Goal: Navigation & Orientation: Find specific page/section

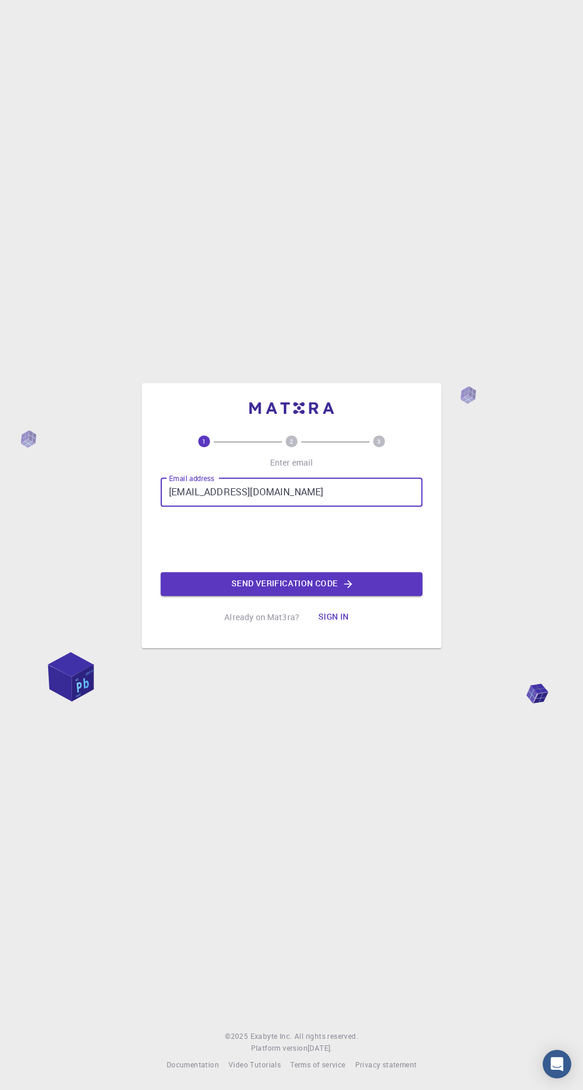
click at [221, 562] on iframe at bounding box center [291, 539] width 181 height 46
click at [416, 596] on button "Send verification code" at bounding box center [291, 584] width 262 height 24
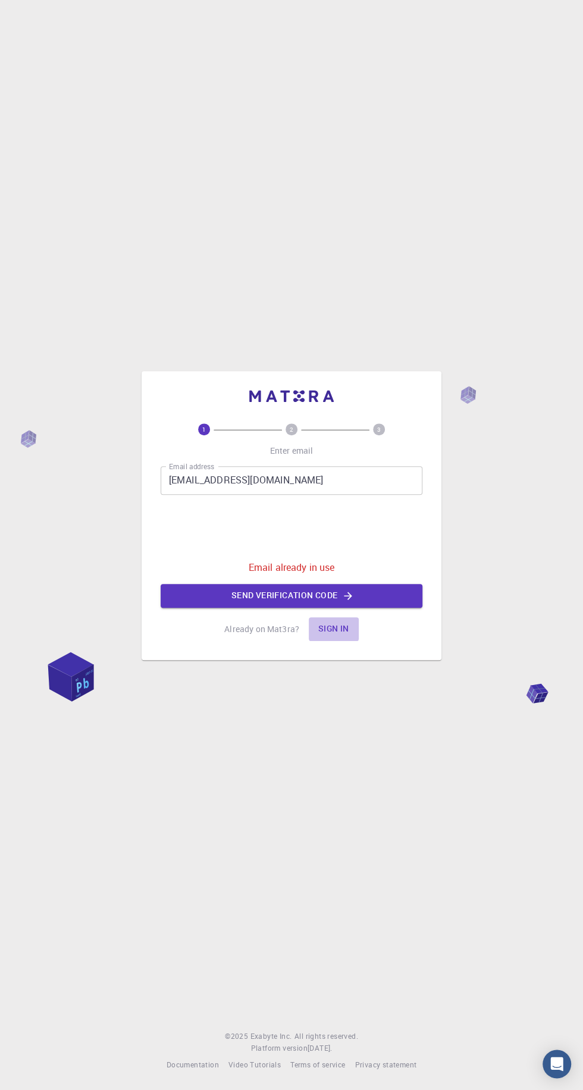
click at [348, 641] on button "Sign in" at bounding box center [334, 629] width 50 height 24
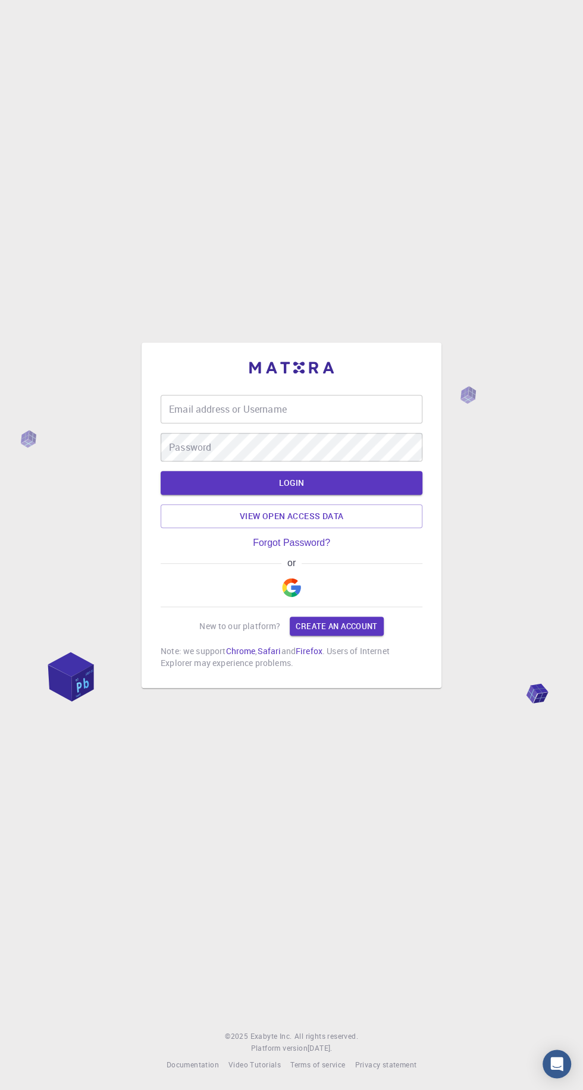
click at [258, 423] on div "Email address or Username Email address or Username" at bounding box center [291, 409] width 262 height 29
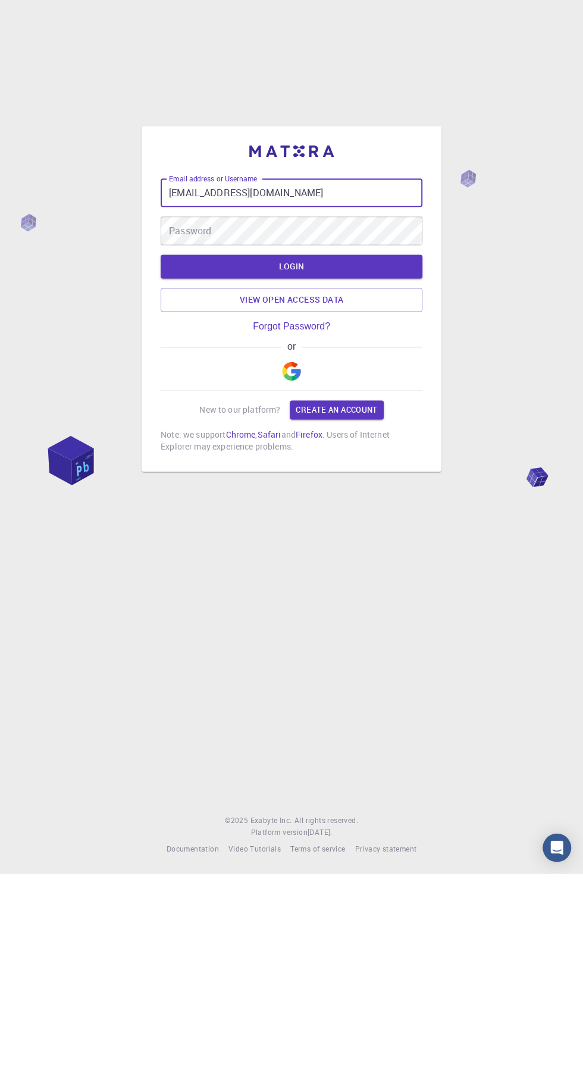
type input "[EMAIL_ADDRESS][DOMAIN_NAME]"
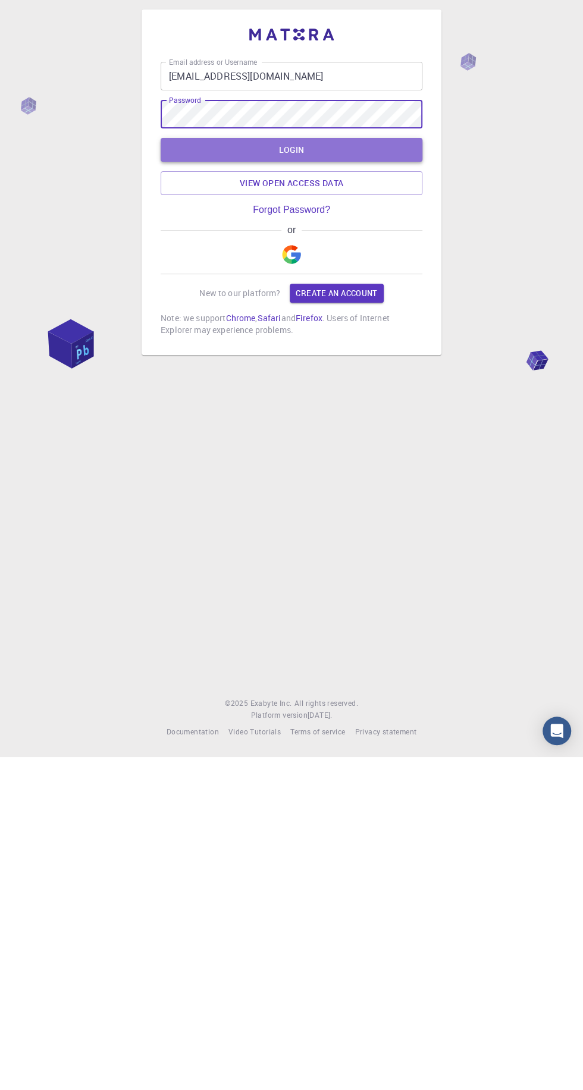
click at [397, 495] on button "LOGIN" at bounding box center [291, 483] width 262 height 24
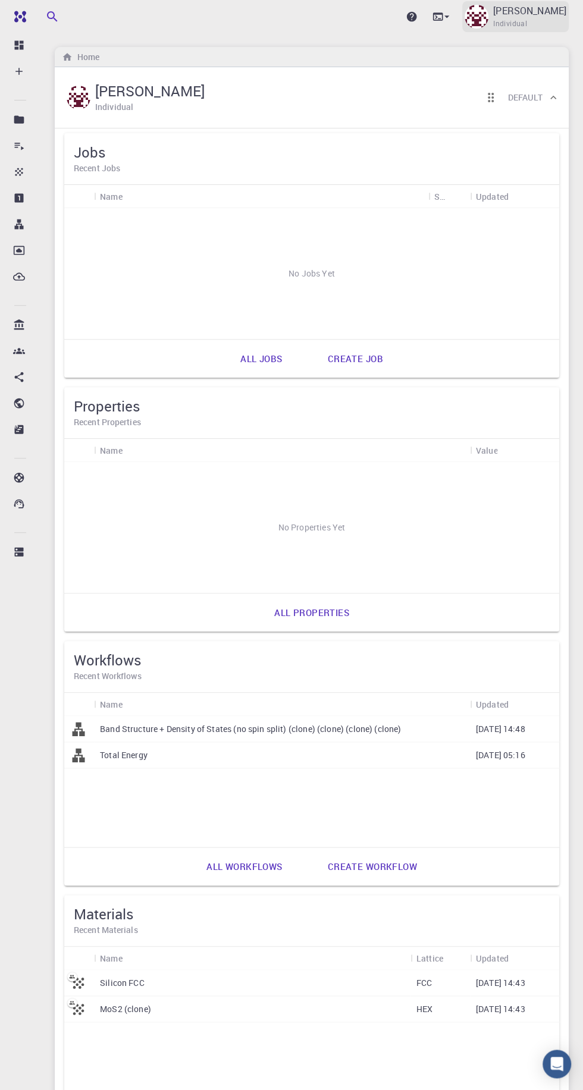
click at [511, 11] on p "[PERSON_NAME]" at bounding box center [529, 11] width 73 height 14
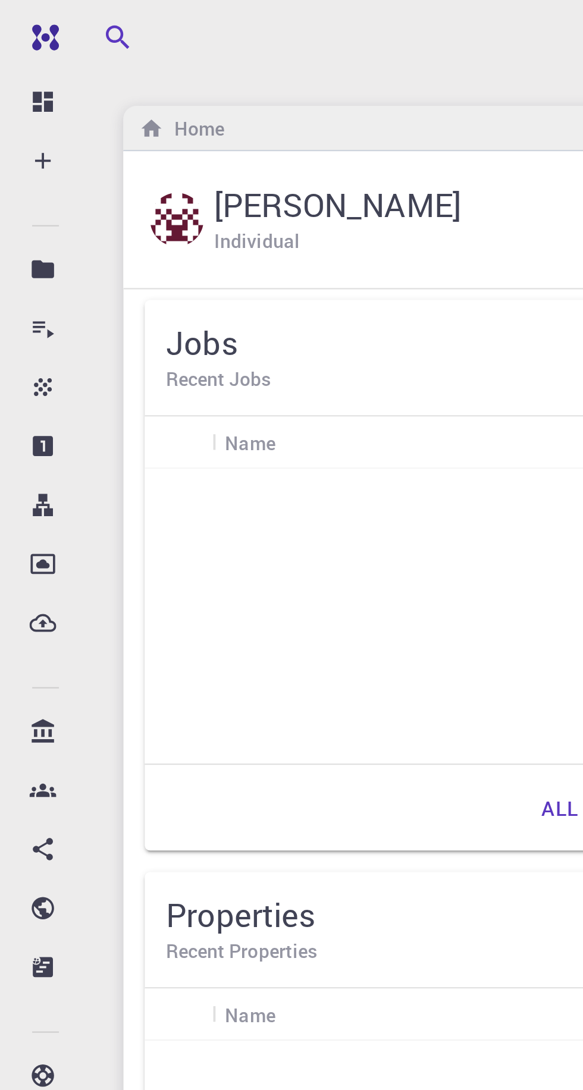
click at [25, 15] on div at bounding box center [291, 545] width 583 height 1090
click at [31, 18] on img at bounding box center [44, 17] width 68 height 10
click at [22, 45] on icon at bounding box center [19, 45] width 9 height 9
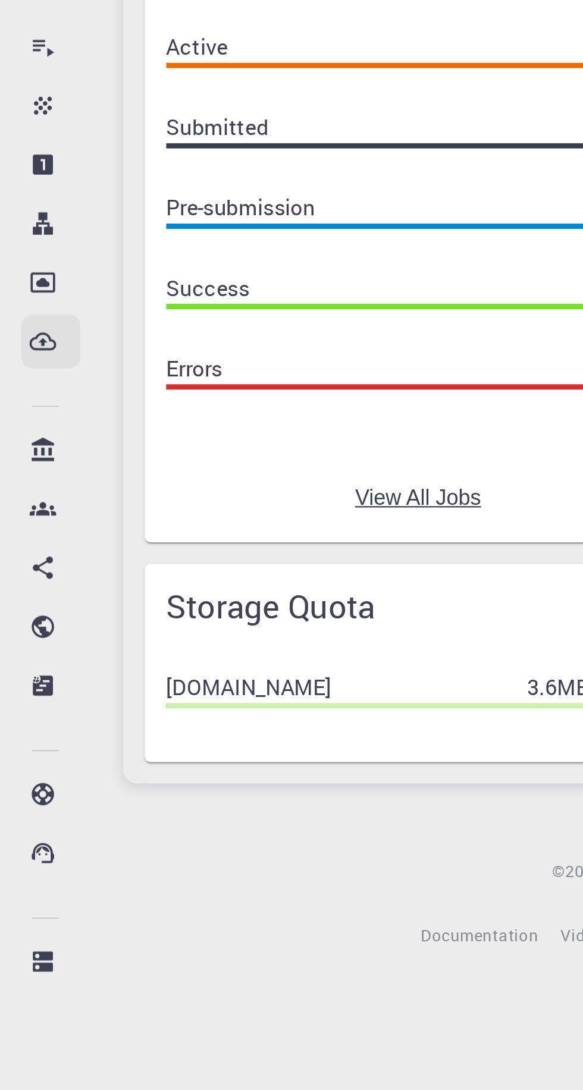
click at [34, 278] on p "External Uploads" at bounding box center [34, 276] width 1 height 14
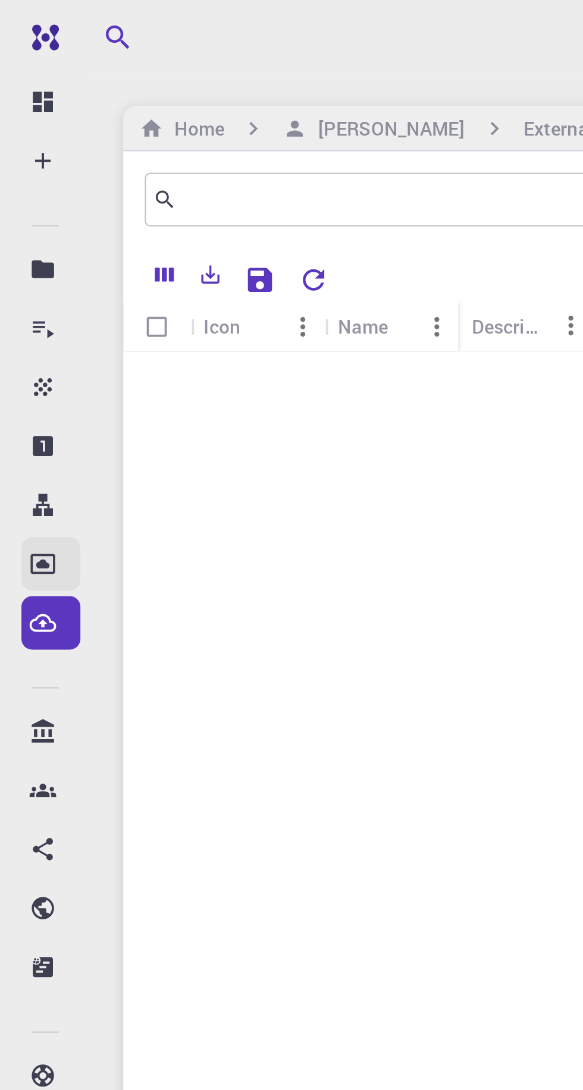
click at [22, 250] on icon at bounding box center [19, 250] width 12 height 12
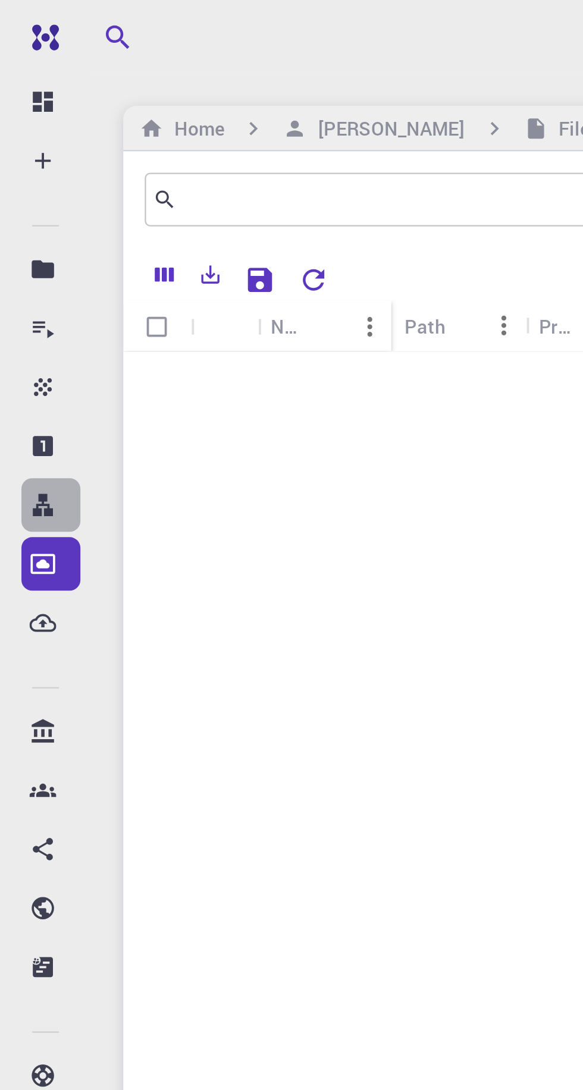
click at [21, 224] on icon at bounding box center [19, 224] width 9 height 10
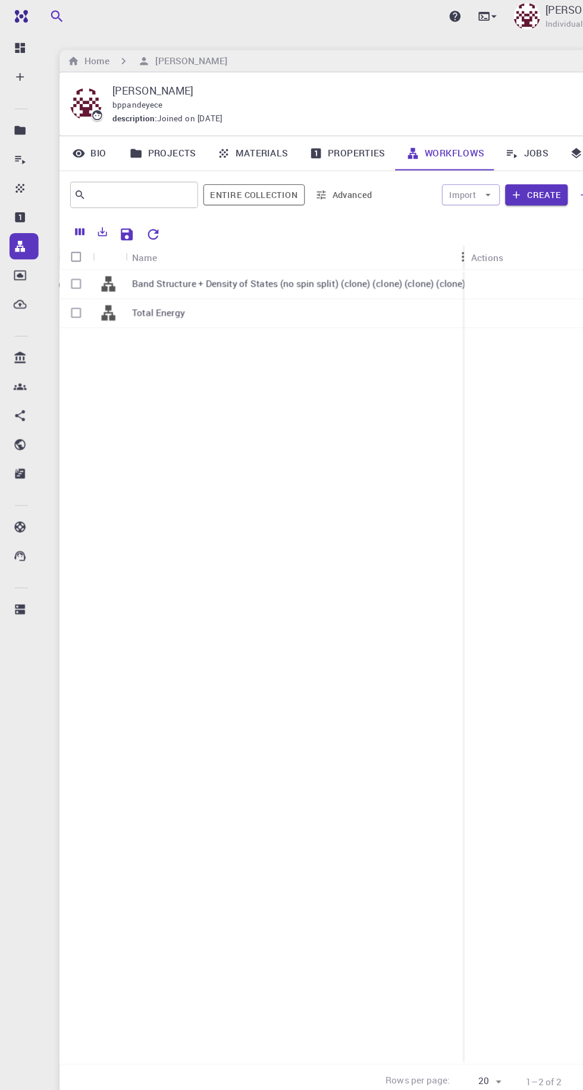
scroll to position [0, 591]
click at [427, 203] on div at bounding box center [355, 212] width 408 height 21
click at [253, 177] on button "Entire collection" at bounding box center [230, 177] width 92 height 19
click at [309, 175] on button "Advanced" at bounding box center [311, 177] width 62 height 19
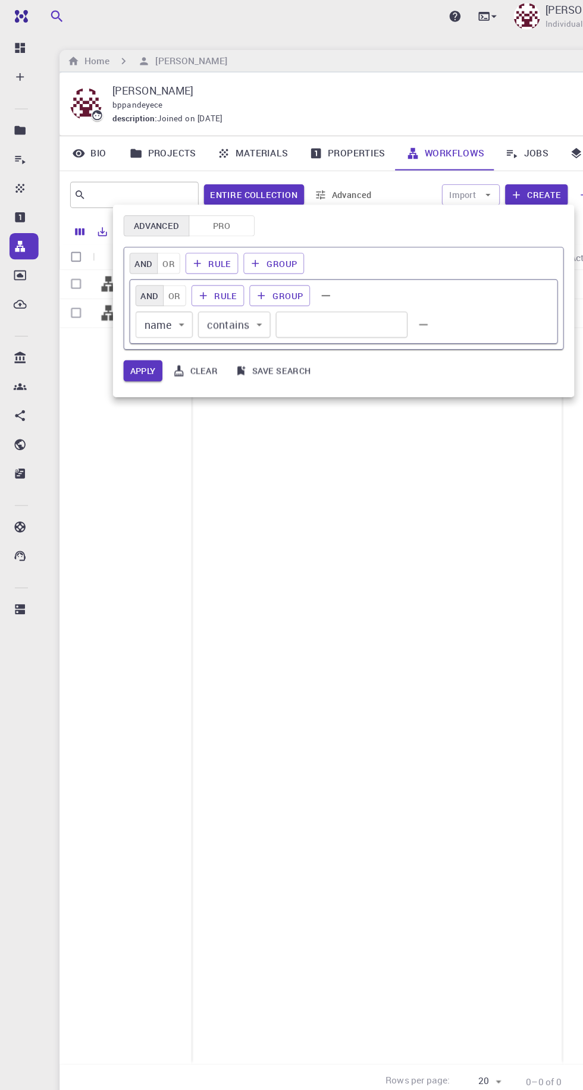
scroll to position [0, 259]
click at [326, 173] on div at bounding box center [291, 545] width 583 height 1090
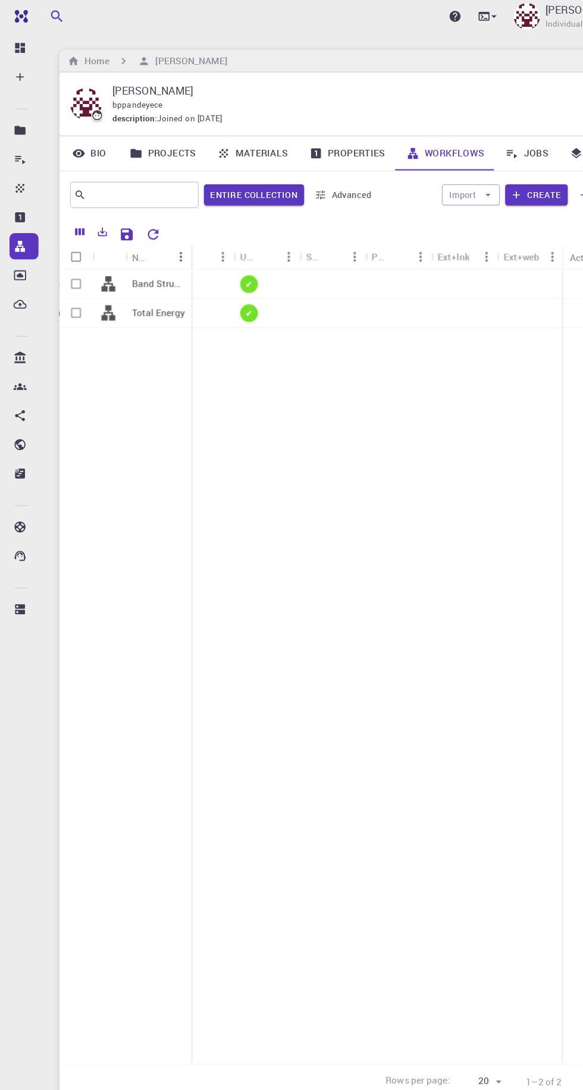
click at [331, 134] on link "Properties" at bounding box center [313, 140] width 87 height 31
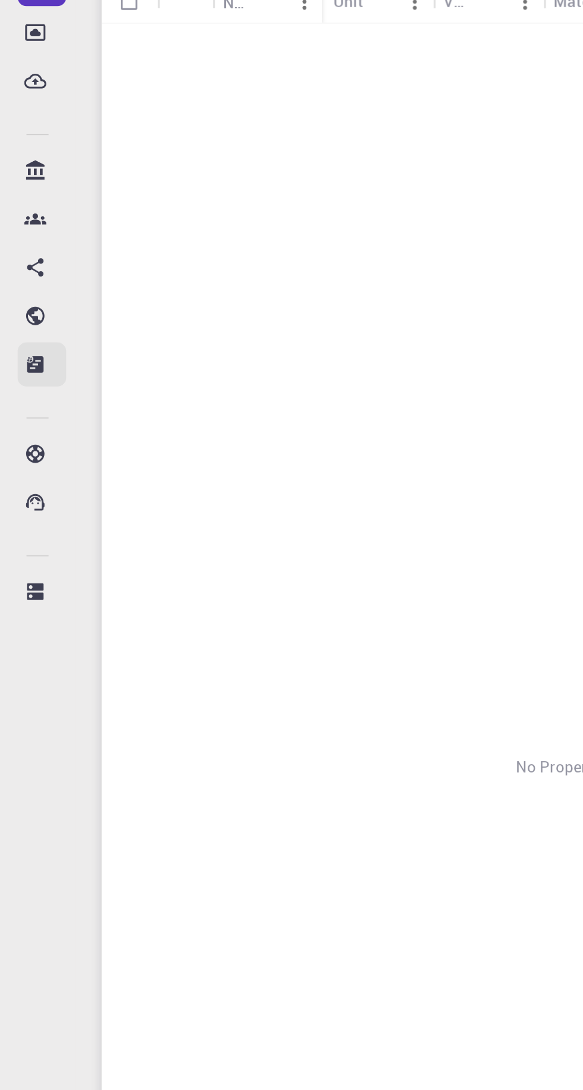
click at [34, 430] on p "Shared externally" at bounding box center [34, 429] width 1 height 14
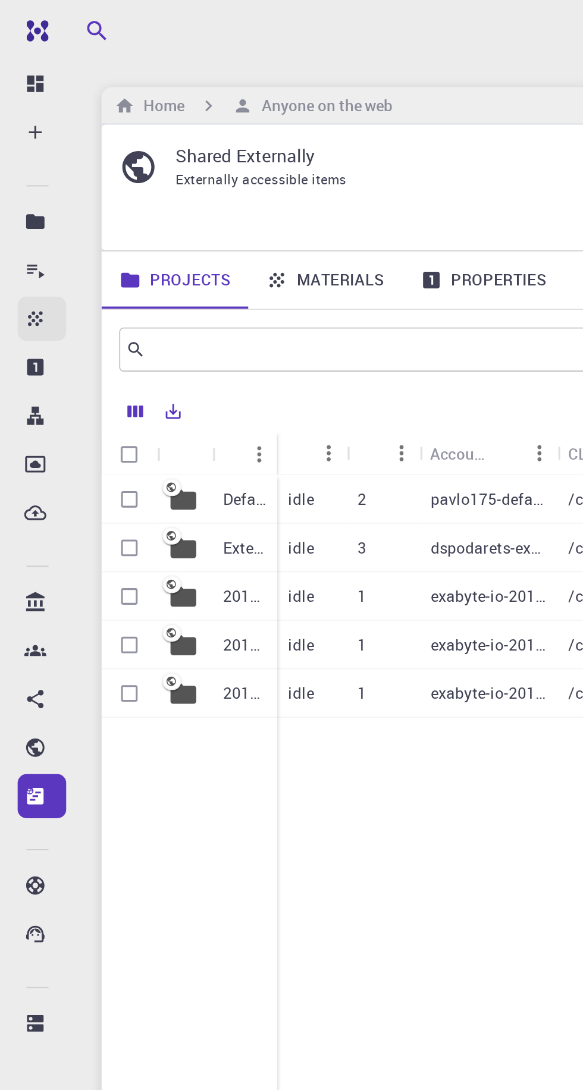
click at [34, 171] on p "Materials" at bounding box center [34, 172] width 1 height 14
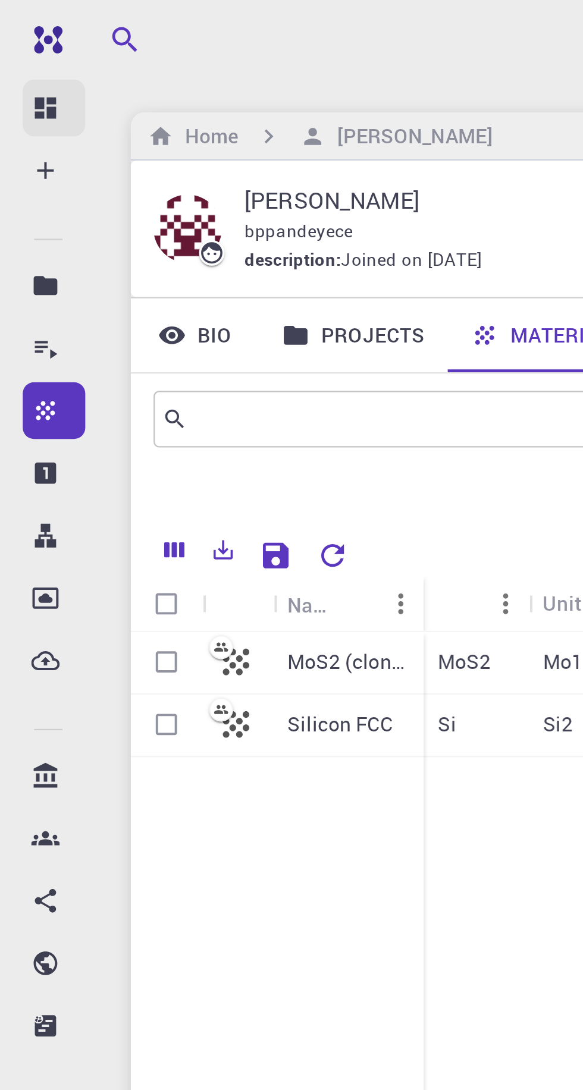
click at [22, 43] on icon at bounding box center [19, 45] width 12 height 12
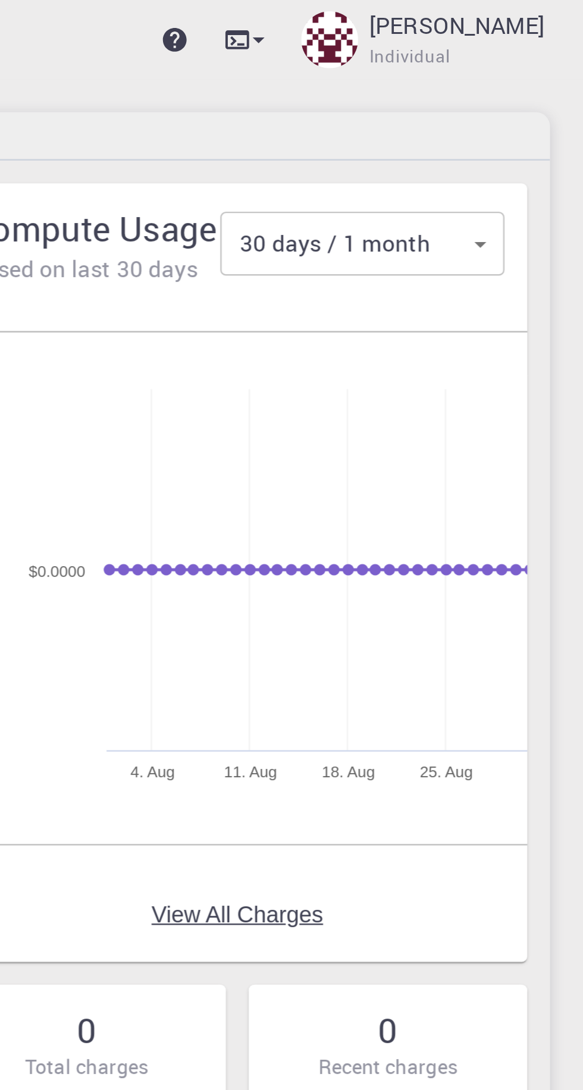
click at [536, 102] on body "Pro Dashboard Create New Job New Material Create Material Upload File Import fr…" at bounding box center [291, 545] width 583 height 1090
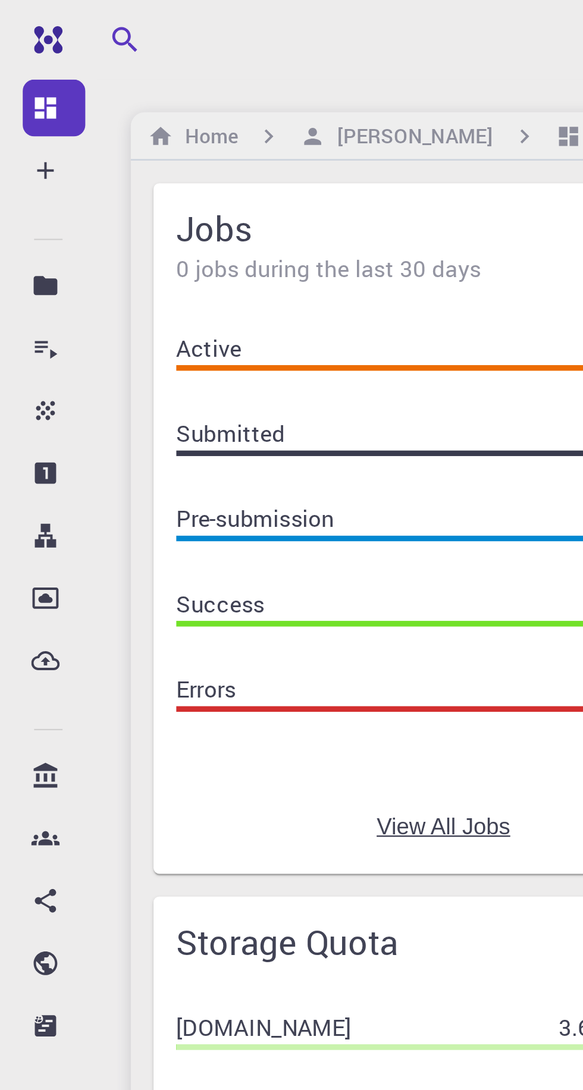
click at [27, 149] on div at bounding box center [291, 545] width 583 height 1090
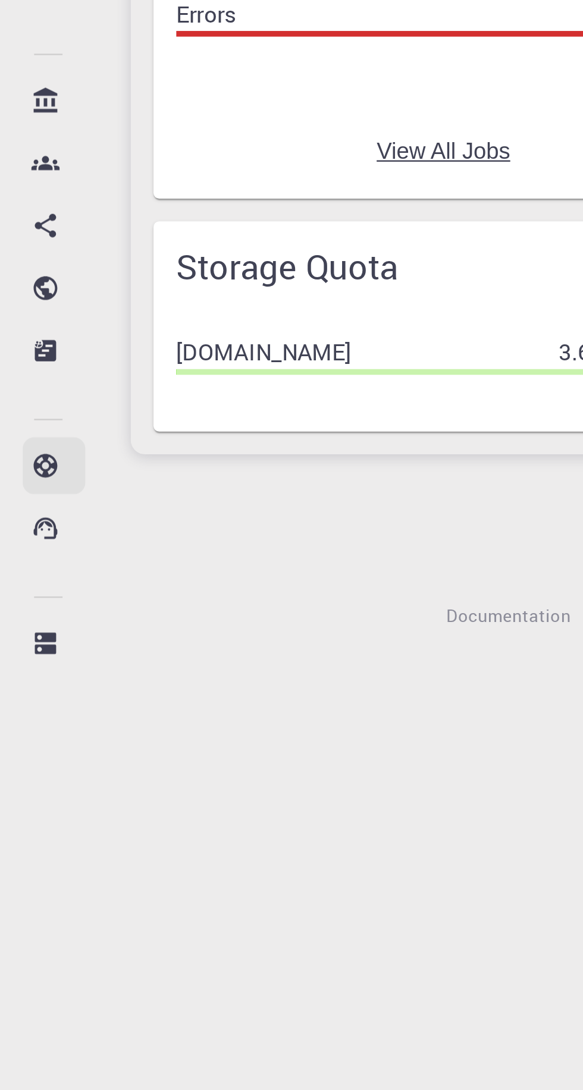
click at [34, 479] on p "Documentation" at bounding box center [34, 477] width 1 height 14
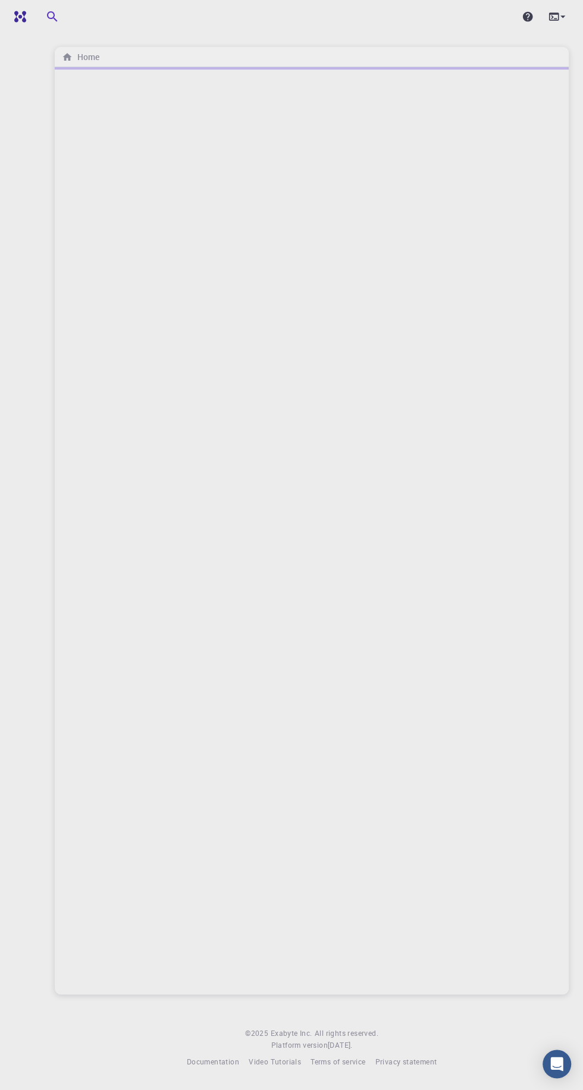
scroll to position [8, 0]
